Goal: Navigation & Orientation: Go to known website

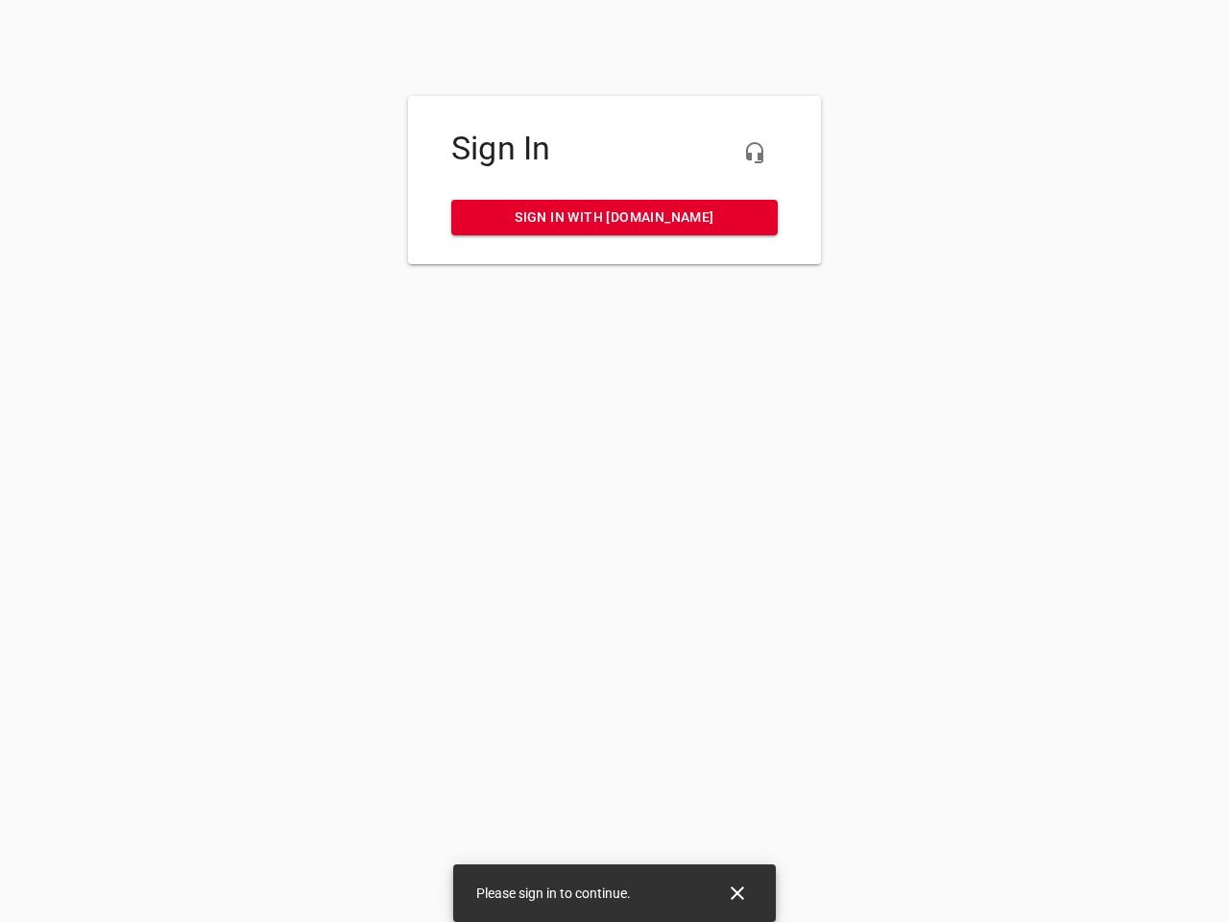
click at [755, 153] on icon "button" at bounding box center [754, 152] width 23 height 23
click at [738, 893] on icon "Close" at bounding box center [737, 892] width 13 height 13
